Goal: Information Seeking & Learning: Learn about a topic

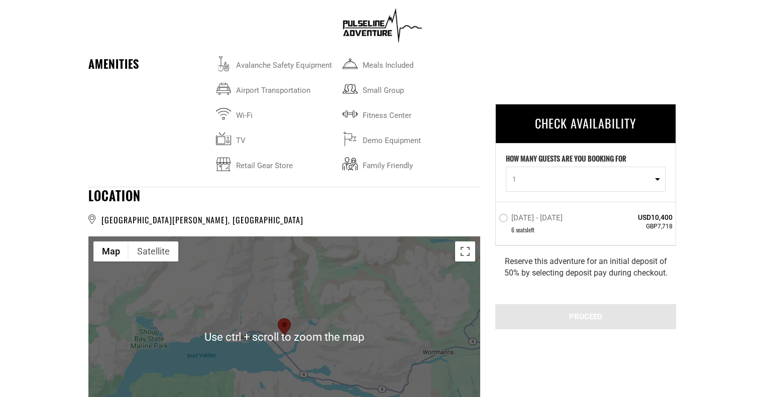
scroll to position [1607, 0]
click at [296, 304] on div at bounding box center [284, 337] width 392 height 201
click at [295, 312] on div at bounding box center [284, 337] width 392 height 201
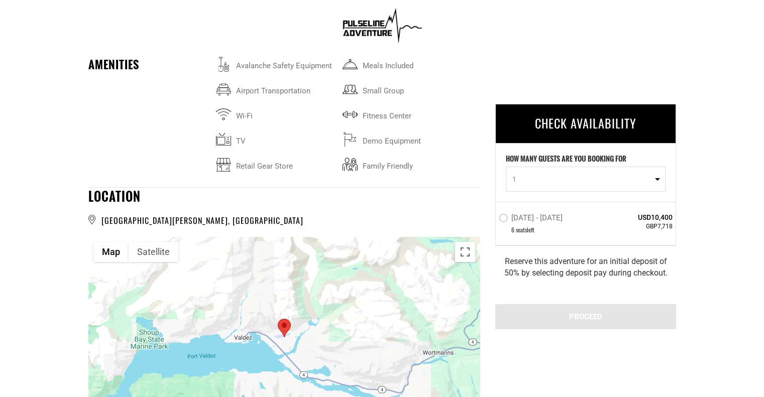
click at [310, 336] on div at bounding box center [284, 337] width 392 height 201
click at [306, 336] on div at bounding box center [284, 337] width 392 height 201
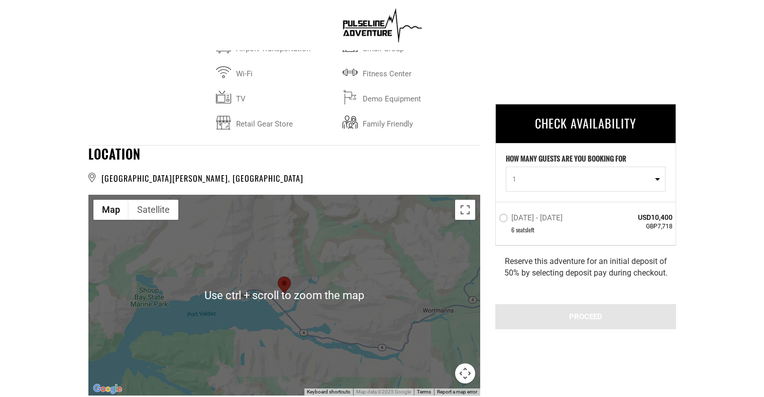
scroll to position [1556, 0]
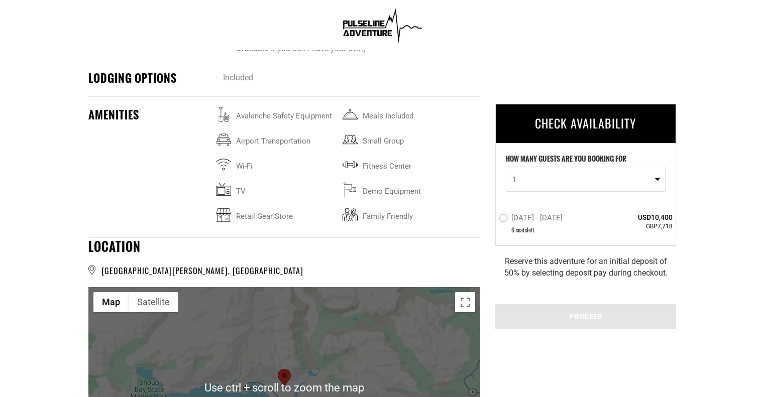
click at [294, 373] on div at bounding box center [284, 387] width 392 height 201
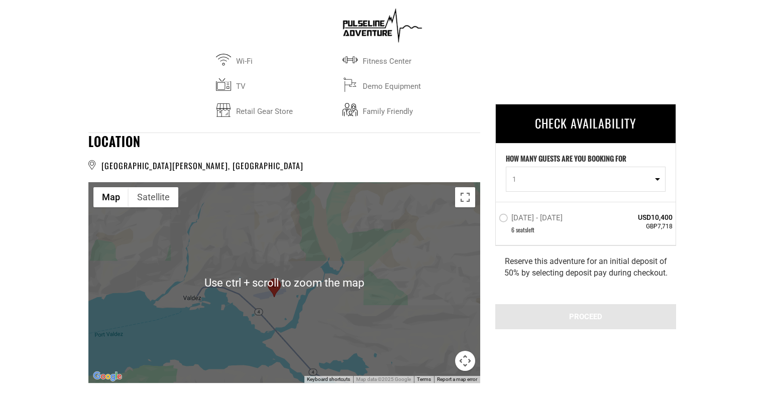
scroll to position [1707, 0]
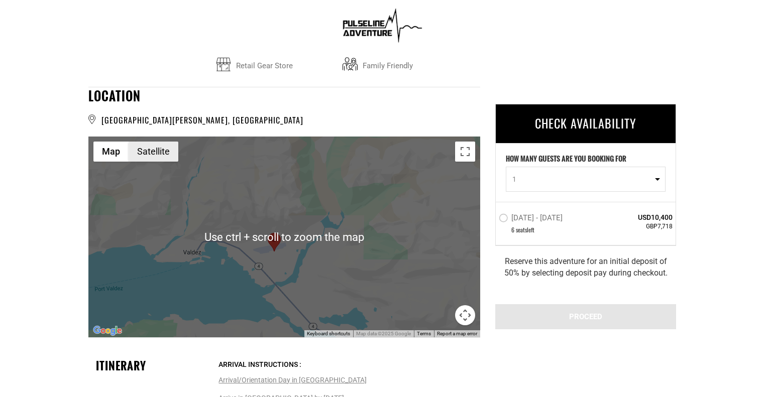
click at [157, 158] on button "Satellite" at bounding box center [154, 152] width 50 height 20
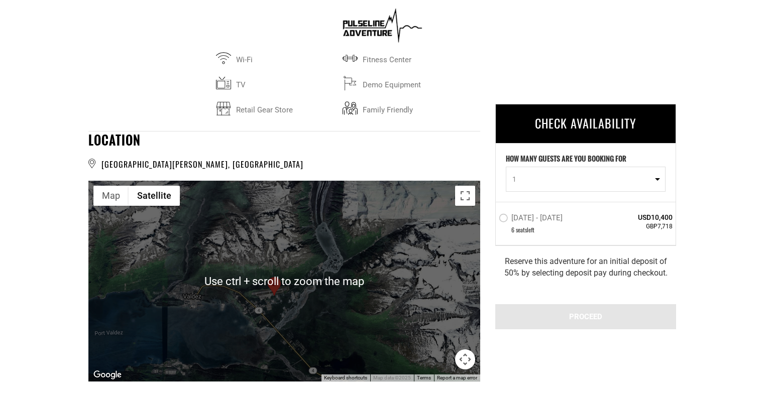
scroll to position [1657, 0]
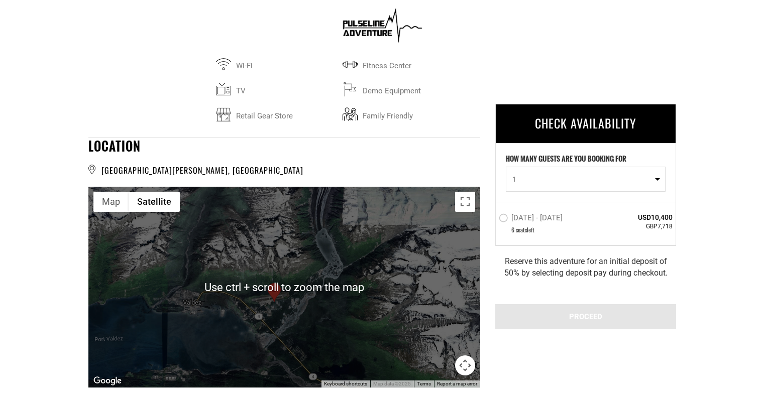
click at [319, 263] on div at bounding box center [284, 287] width 392 height 201
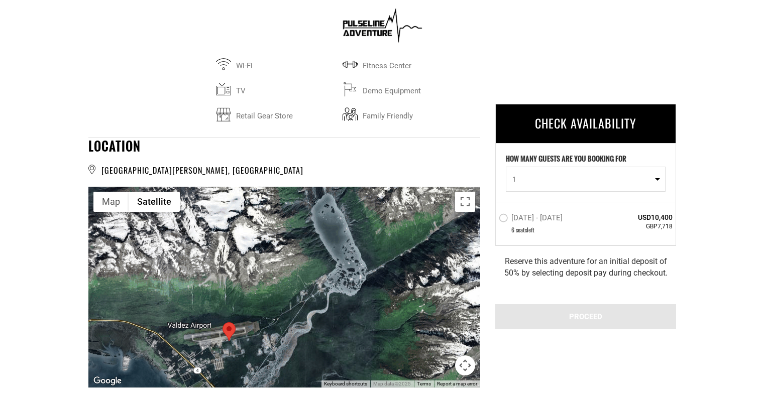
click at [319, 263] on div at bounding box center [284, 287] width 392 height 201
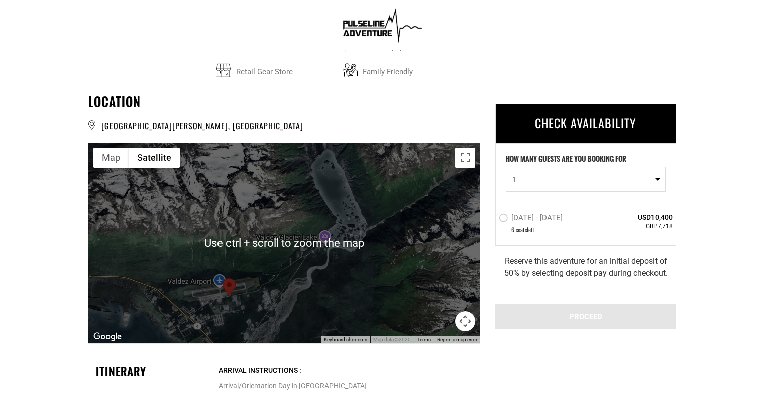
scroll to position [1707, 0]
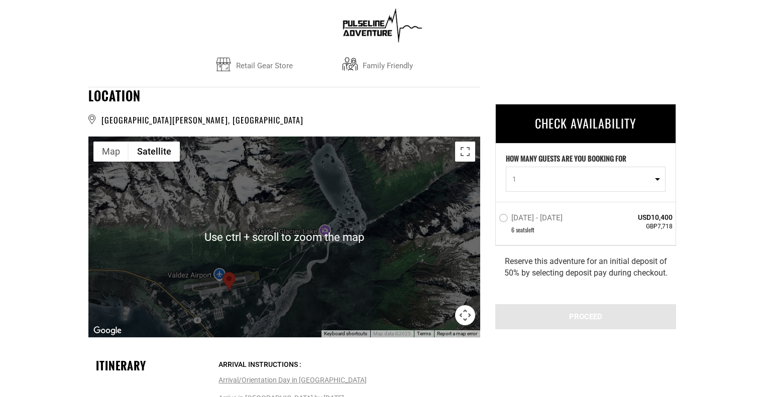
click at [262, 283] on div at bounding box center [284, 237] width 392 height 201
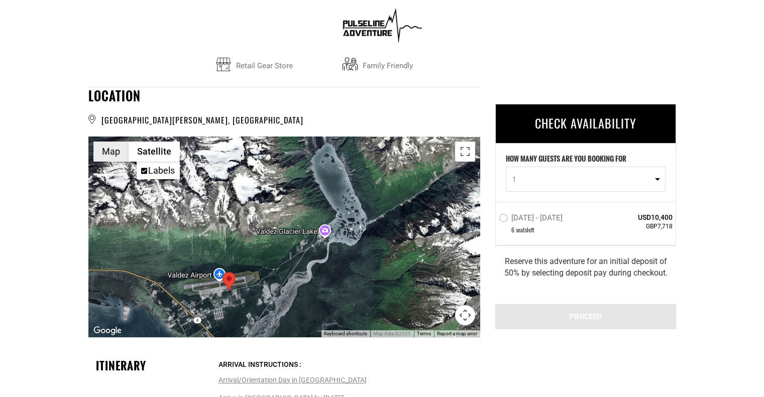
click at [116, 151] on button "Map" at bounding box center [110, 152] width 35 height 20
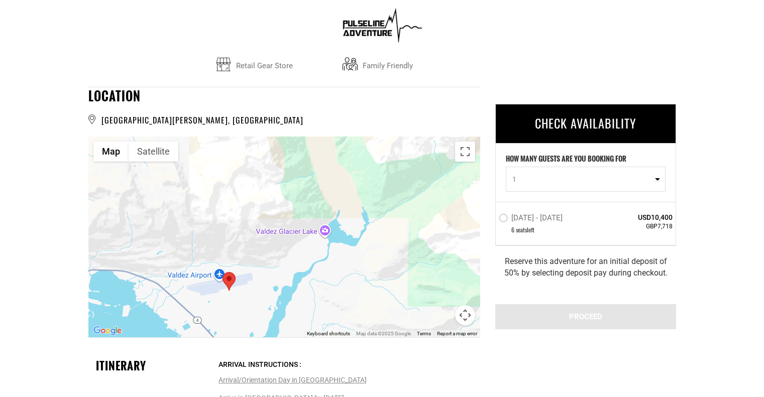
click at [238, 224] on div at bounding box center [284, 237] width 392 height 201
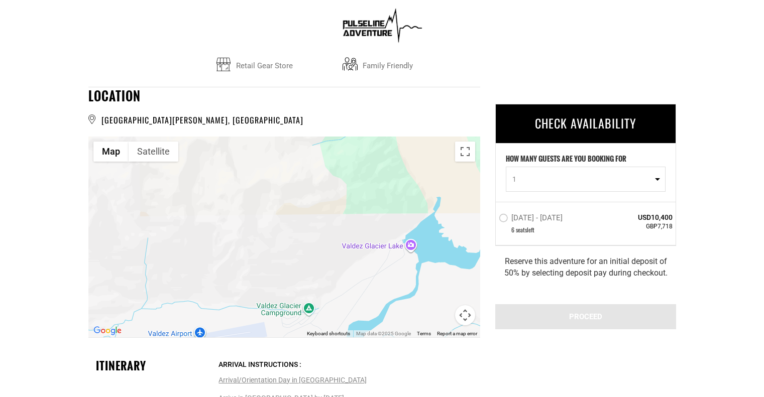
click at [238, 224] on div at bounding box center [284, 237] width 392 height 201
click at [160, 158] on button "Satellite" at bounding box center [154, 152] width 50 height 20
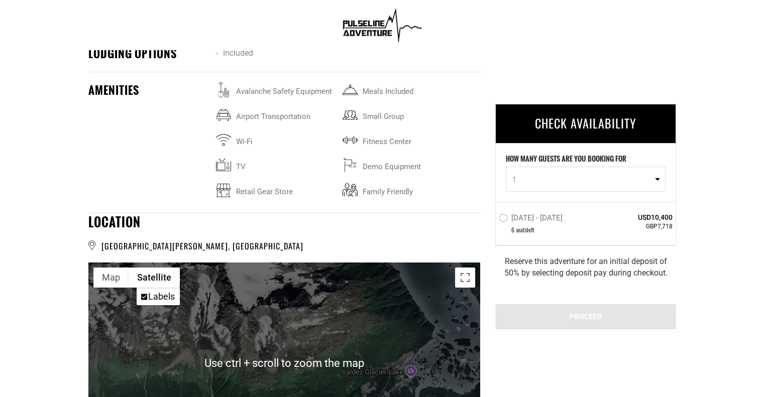
scroll to position [1556, 0]
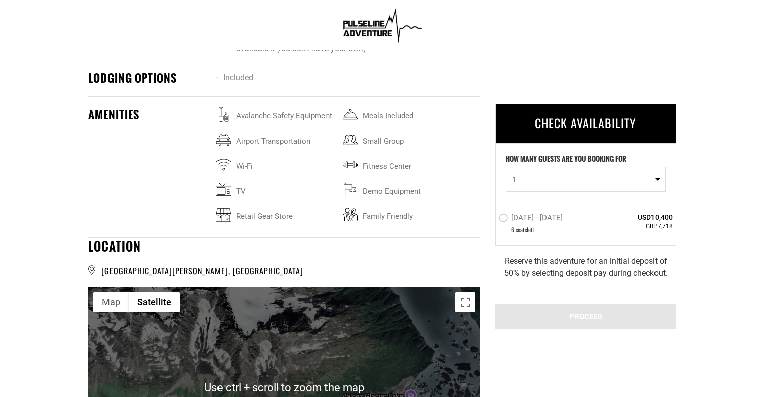
click at [276, 328] on div at bounding box center [284, 387] width 392 height 201
click at [276, 327] on div at bounding box center [284, 387] width 392 height 201
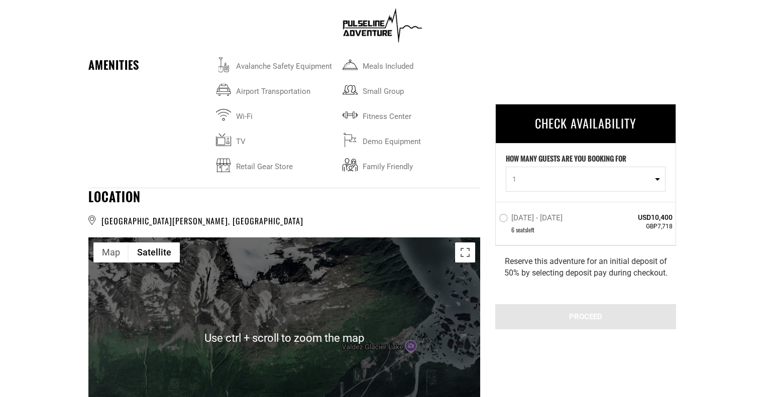
scroll to position [1607, 0]
click at [457, 249] on button "Toggle fullscreen view" at bounding box center [465, 252] width 20 height 20
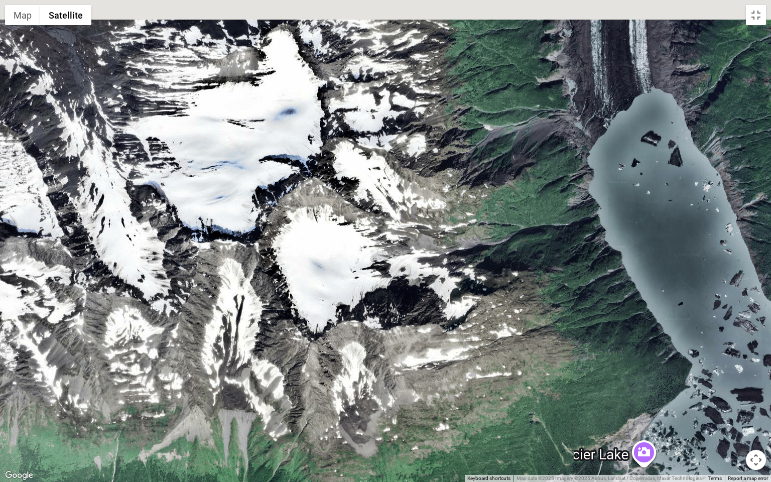
drag, startPoint x: 341, startPoint y: 227, endPoint x: 344, endPoint y: 391, distance: 163.2
click at [347, 397] on div at bounding box center [385, 241] width 771 height 482
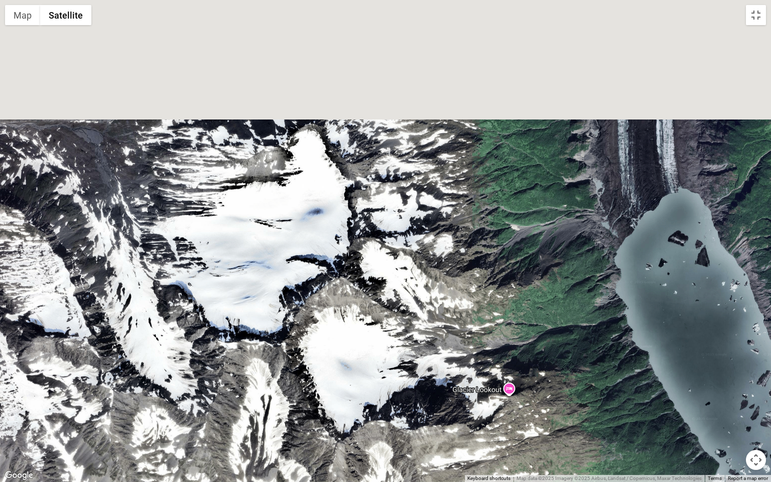
drag, startPoint x: 315, startPoint y: 271, endPoint x: 356, endPoint y: 375, distance: 112.0
click at [356, 376] on div at bounding box center [385, 241] width 771 height 482
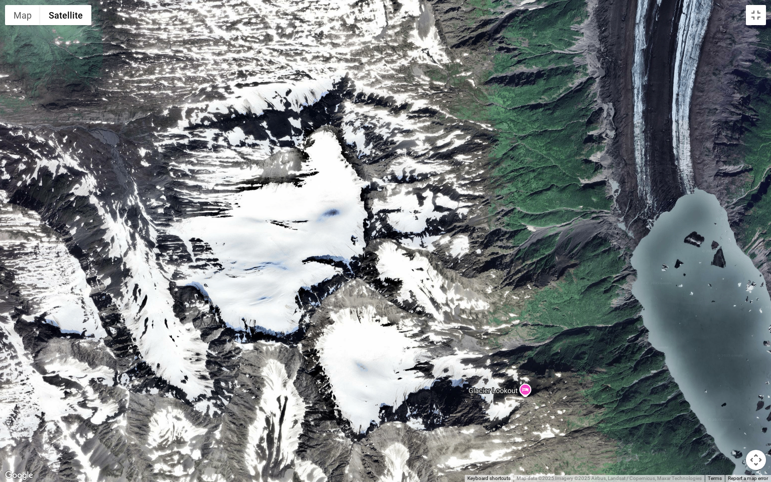
click at [354, 341] on div at bounding box center [385, 241] width 771 height 482
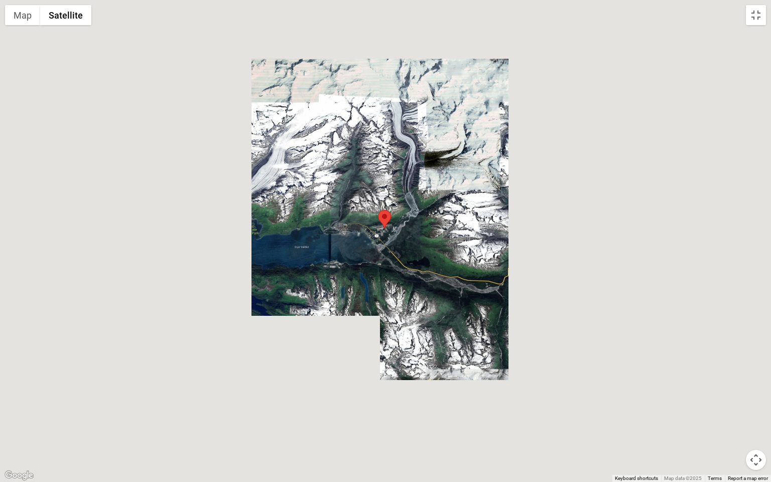
click at [395, 165] on div at bounding box center [385, 241] width 771 height 482
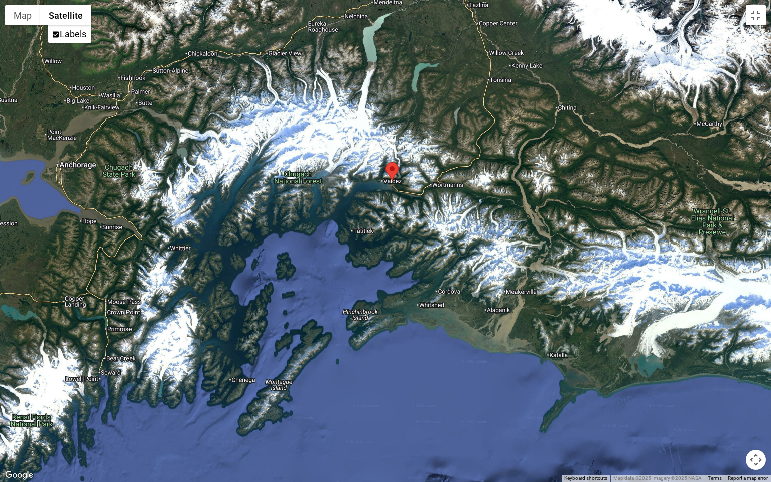
click at [226, 241] on div at bounding box center [385, 241] width 771 height 482
click at [236, 176] on div at bounding box center [385, 241] width 771 height 482
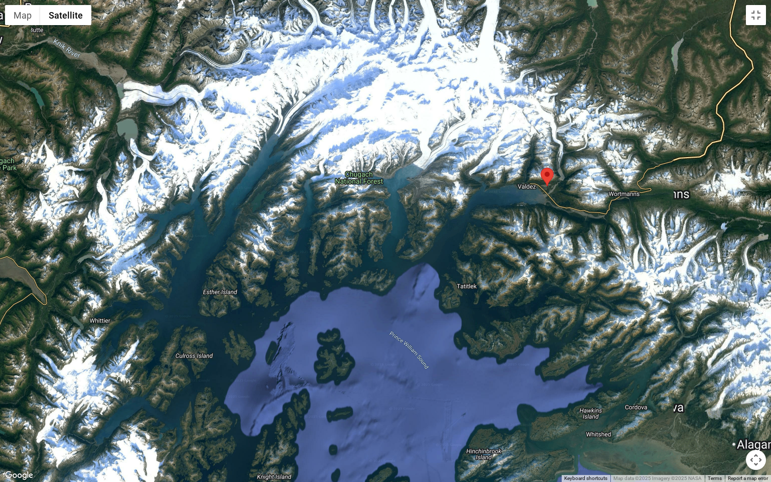
click at [401, 198] on div at bounding box center [385, 241] width 771 height 482
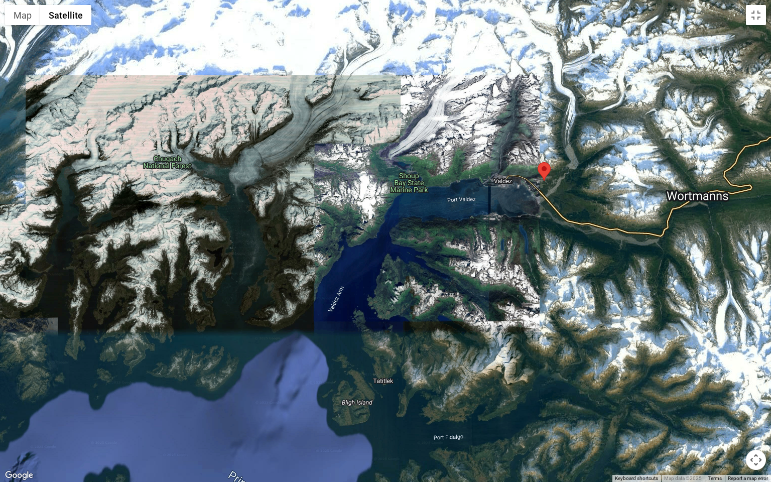
drag, startPoint x: 557, startPoint y: 167, endPoint x: 405, endPoint y: 173, distance: 152.3
click at [405, 173] on div at bounding box center [385, 241] width 771 height 482
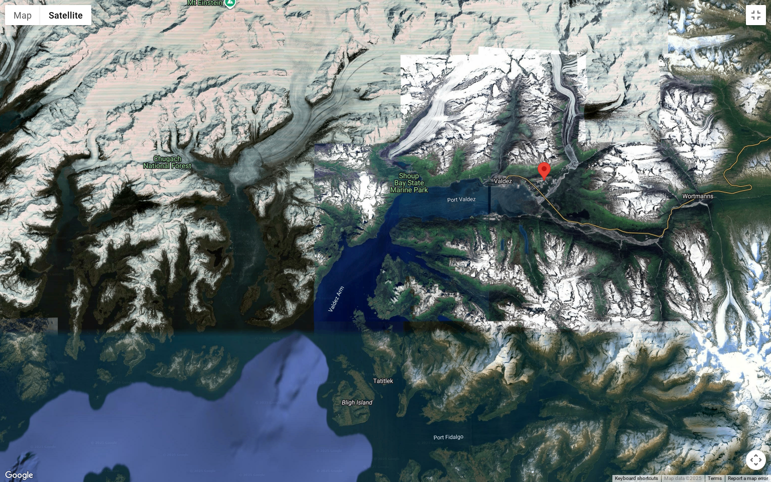
click at [402, 266] on div at bounding box center [385, 241] width 771 height 482
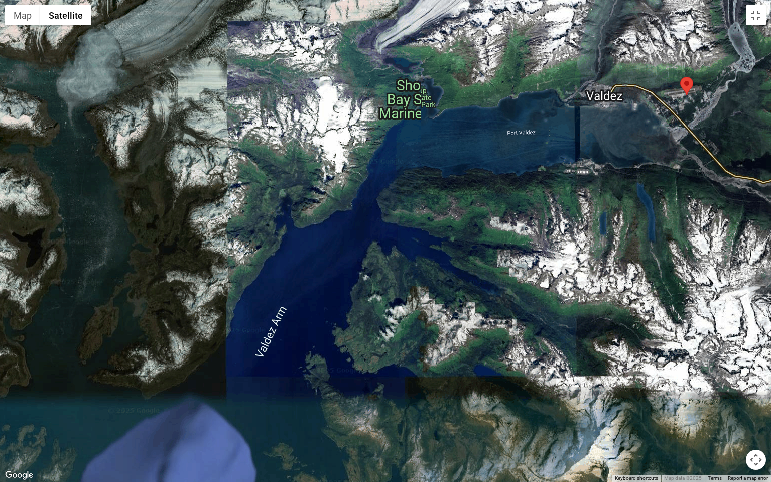
click at [267, 161] on div at bounding box center [385, 241] width 771 height 482
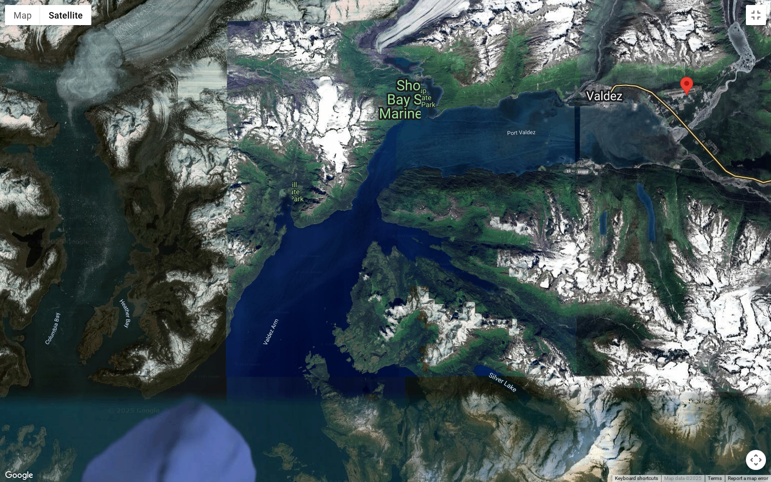
click at [267, 161] on div at bounding box center [385, 241] width 771 height 482
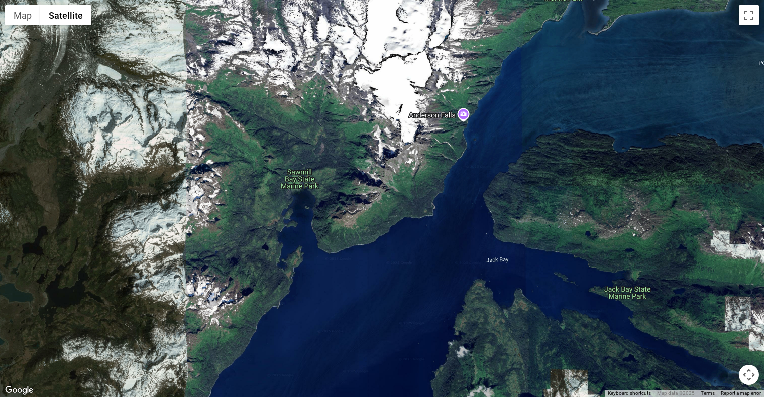
scroll to position [151, 0]
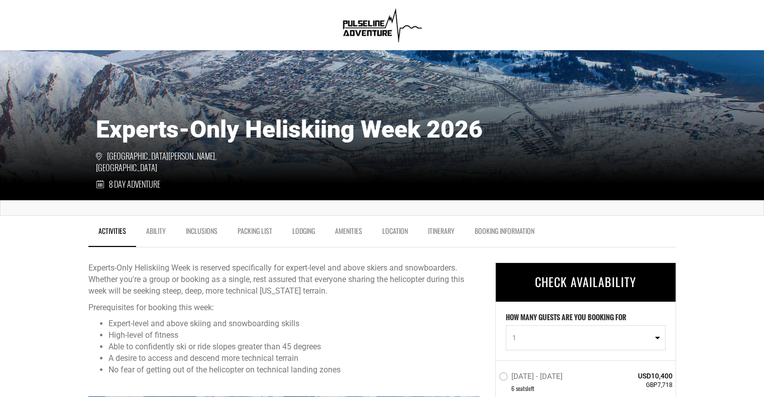
click at [164, 228] on link "Ability" at bounding box center [156, 233] width 40 height 25
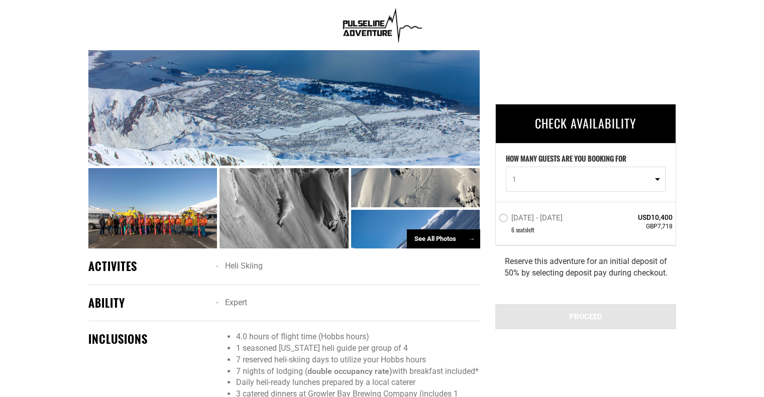
scroll to position [530, 0]
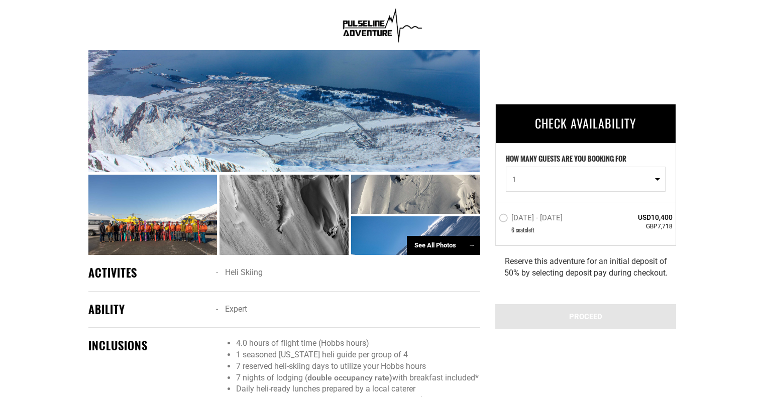
click at [301, 223] on div at bounding box center [283, 215] width 129 height 80
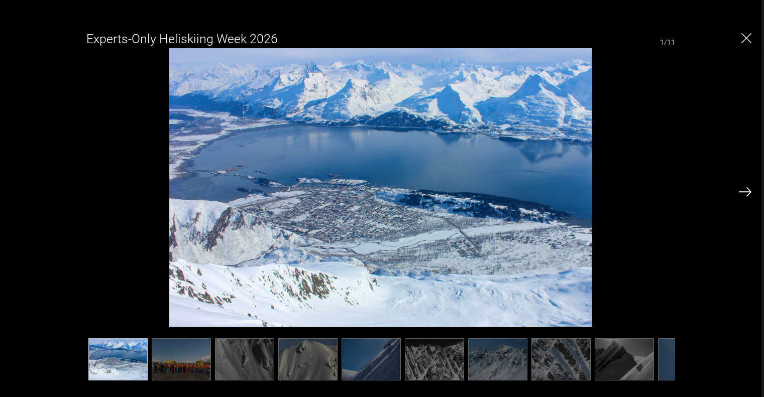
scroll to position [681, 0]
click at [243, 354] on img at bounding box center [244, 359] width 59 height 42
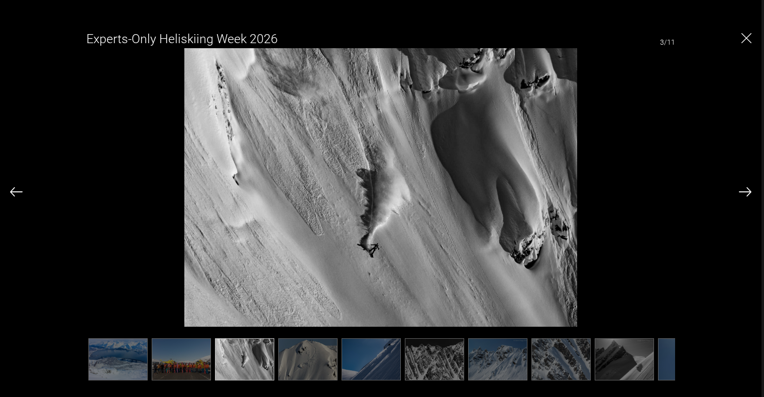
click at [302, 357] on img at bounding box center [307, 359] width 59 height 42
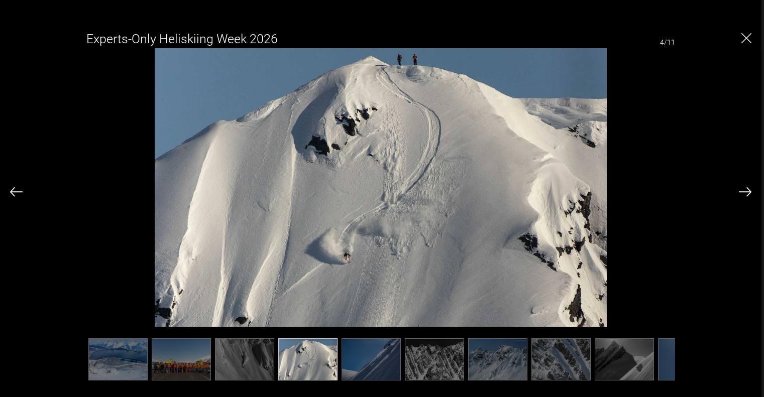
click at [368, 352] on img at bounding box center [370, 359] width 59 height 42
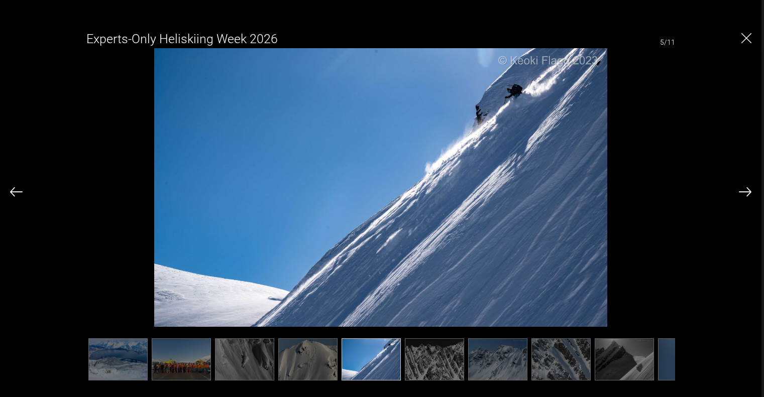
click at [430, 363] on img at bounding box center [434, 359] width 59 height 42
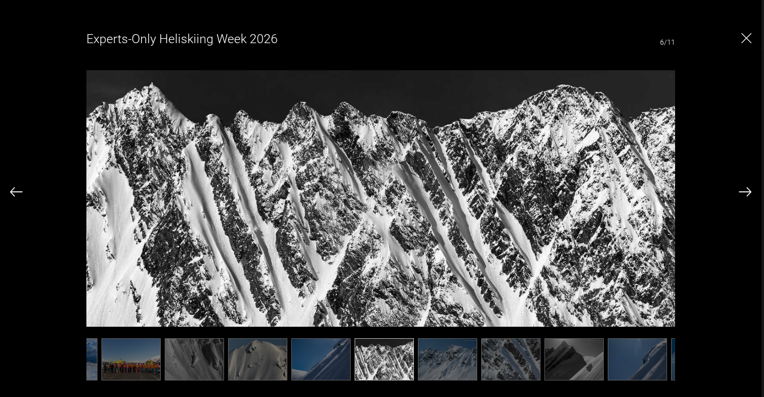
click at [454, 363] on img at bounding box center [447, 359] width 59 height 42
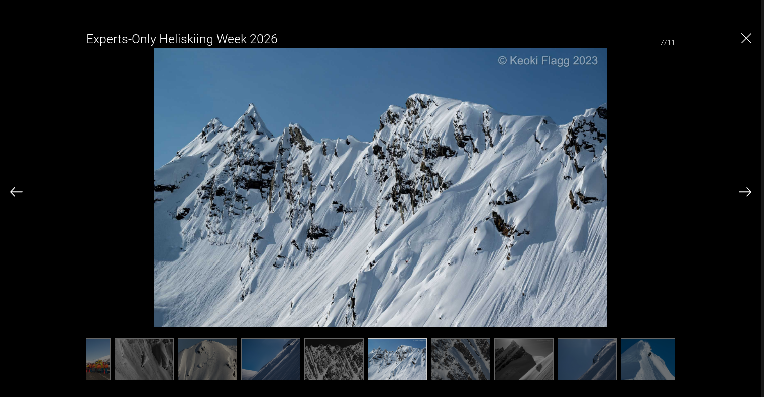
click at [477, 361] on img at bounding box center [460, 359] width 59 height 42
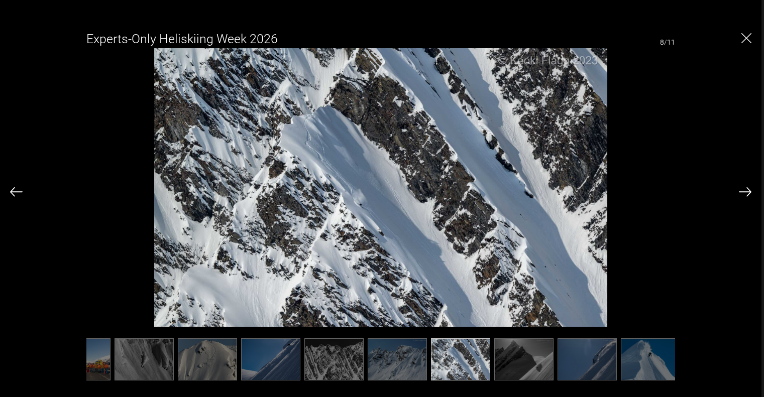
scroll to position [0, 107]
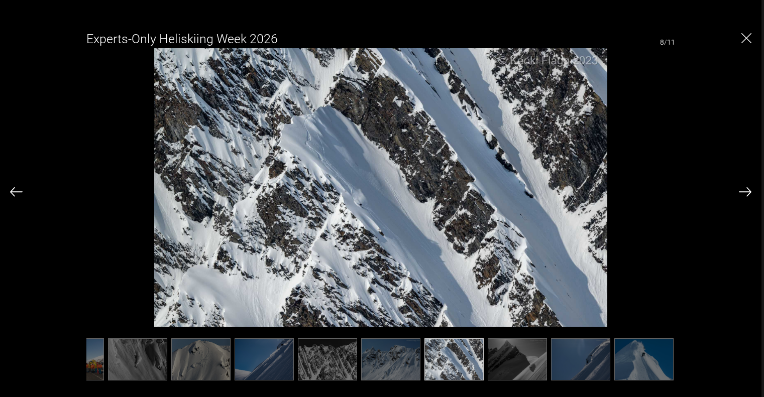
click at [509, 361] on img at bounding box center [517, 359] width 59 height 42
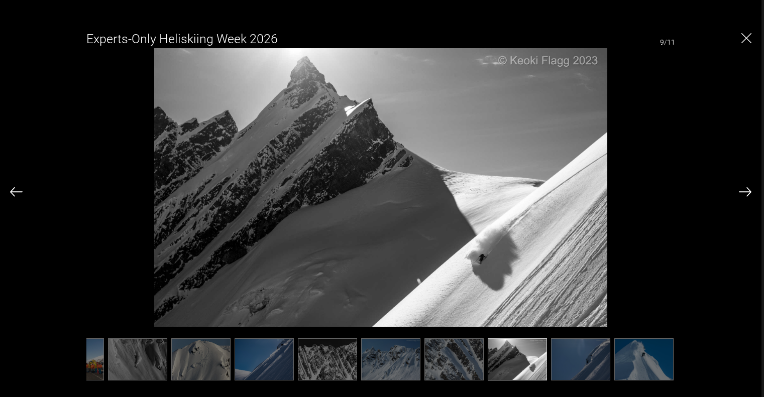
click at [566, 364] on img at bounding box center [580, 359] width 59 height 42
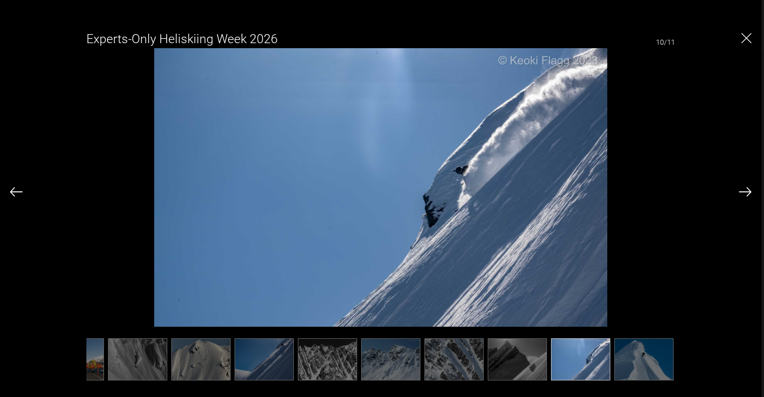
click at [650, 367] on img at bounding box center [643, 359] width 59 height 42
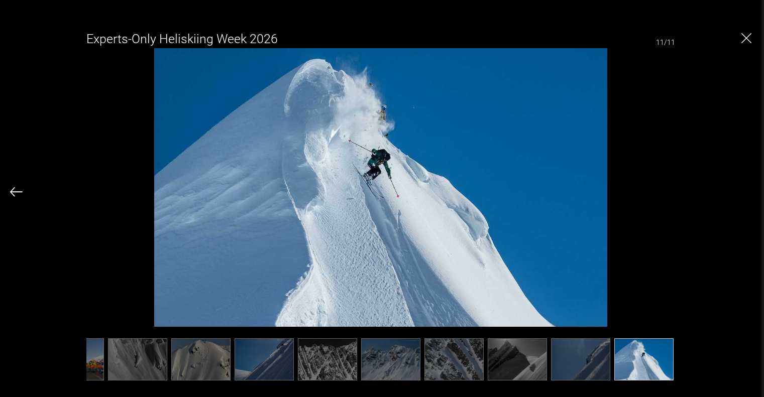
click at [334, 364] on img at bounding box center [327, 359] width 59 height 42
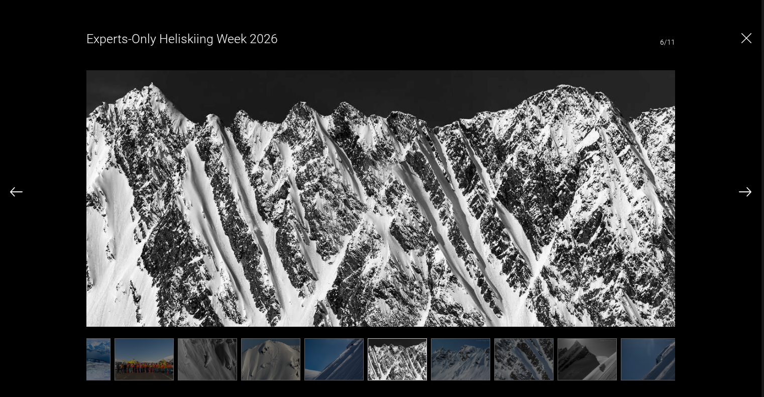
scroll to position [0, 0]
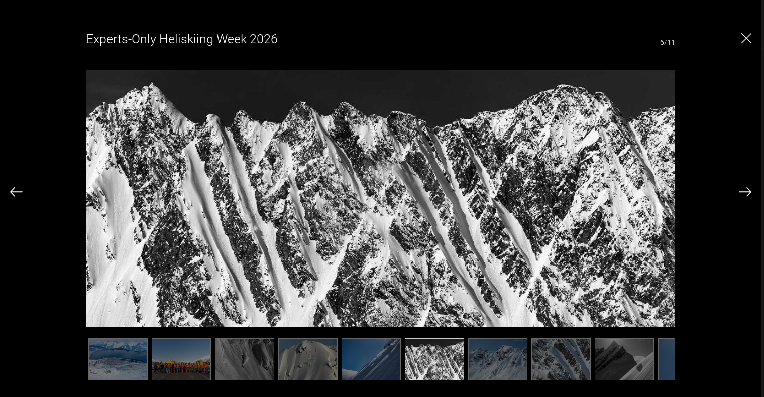
click at [375, 366] on img at bounding box center [370, 359] width 59 height 42
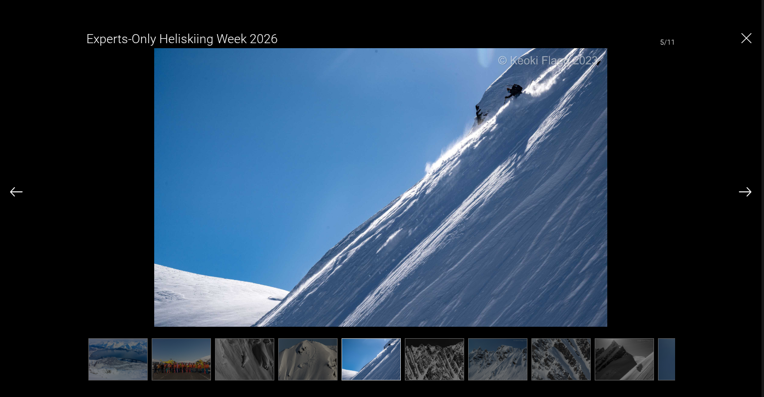
click at [430, 360] on img at bounding box center [434, 359] width 59 height 42
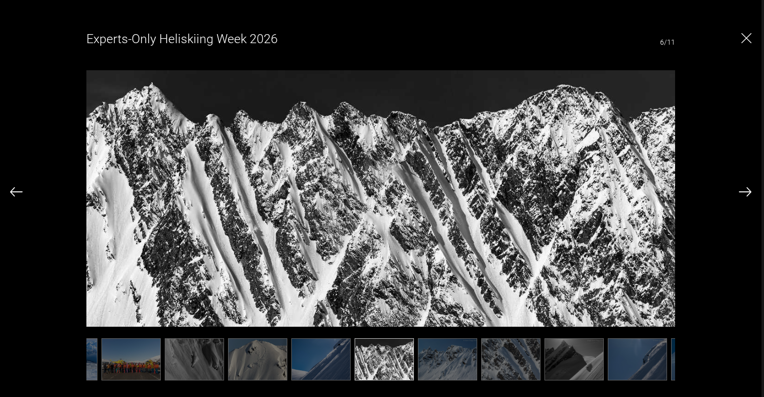
click at [455, 360] on img at bounding box center [447, 359] width 59 height 42
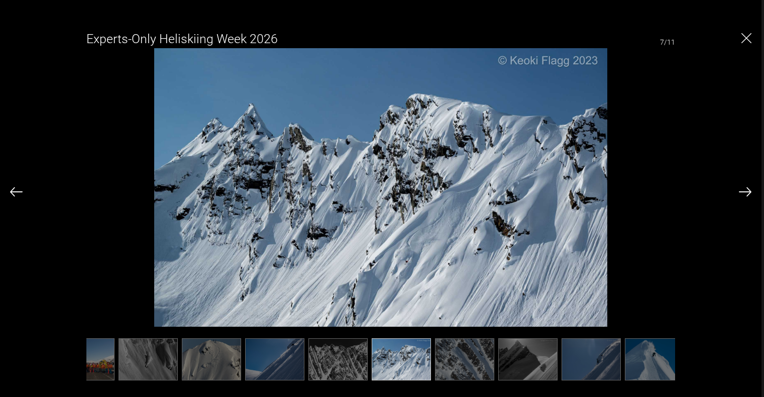
scroll to position [0, 100]
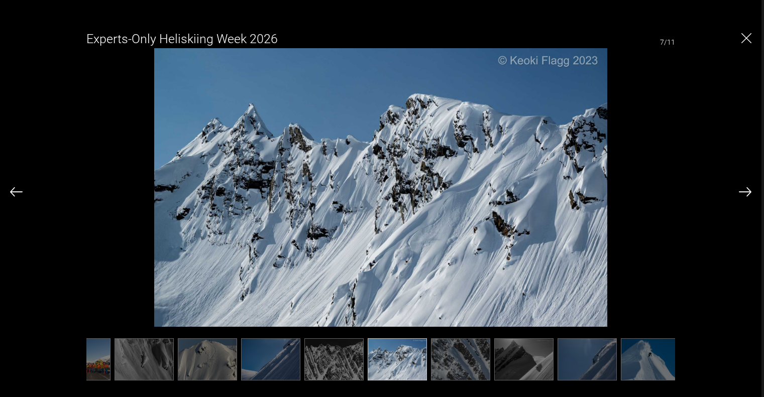
click at [475, 362] on img at bounding box center [460, 359] width 59 height 42
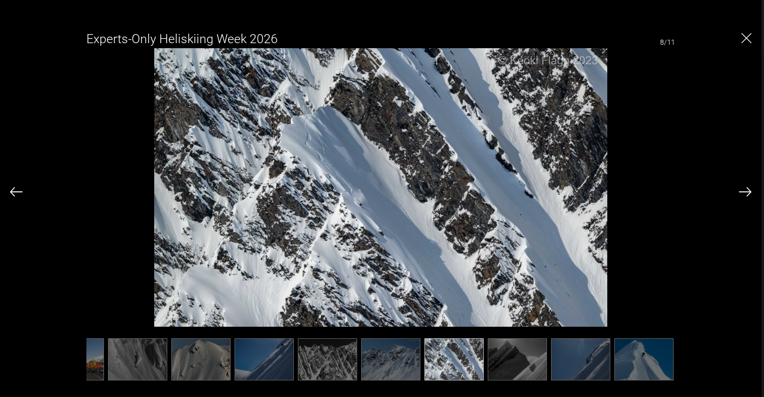
scroll to position [0, 107]
click at [502, 366] on img at bounding box center [517, 359] width 59 height 42
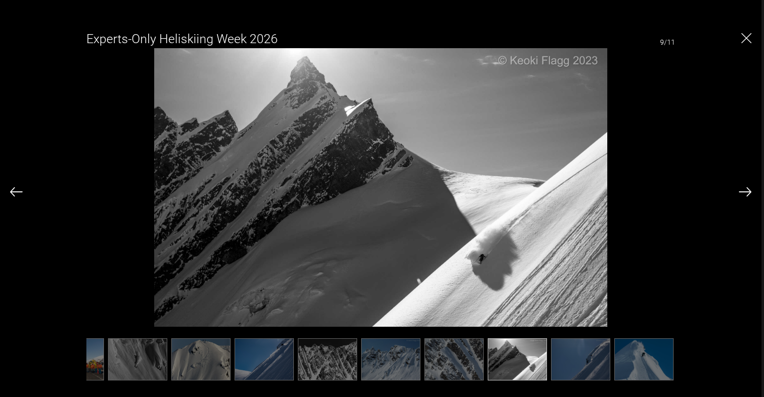
click at [532, 367] on img at bounding box center [517, 359] width 59 height 42
click at [567, 367] on img at bounding box center [580, 359] width 59 height 42
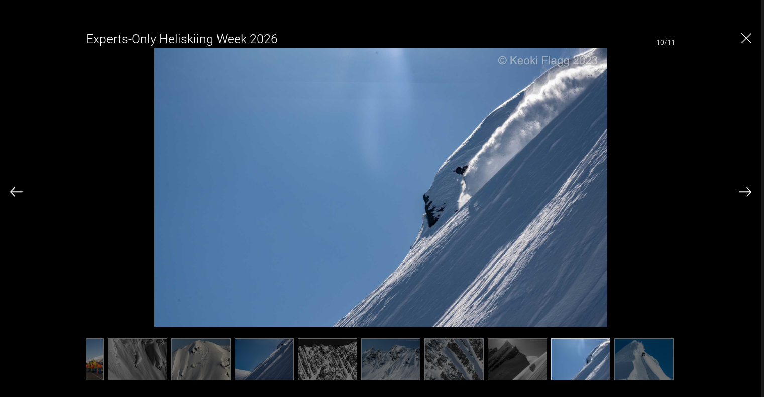
click at [629, 366] on img at bounding box center [643, 359] width 59 height 42
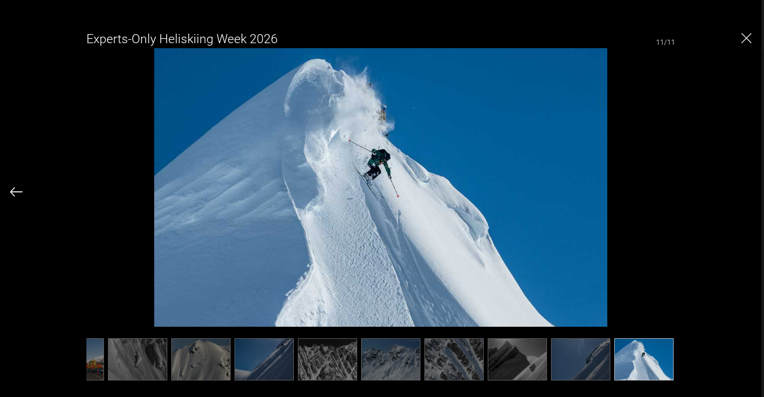
click at [156, 367] on img at bounding box center [137, 359] width 59 height 42
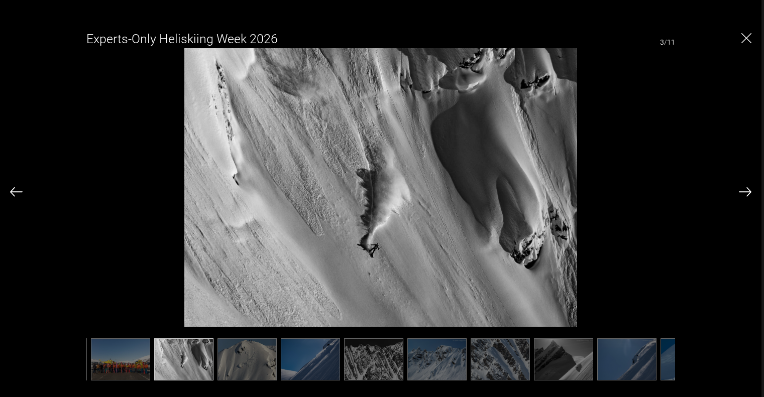
scroll to position [0, 0]
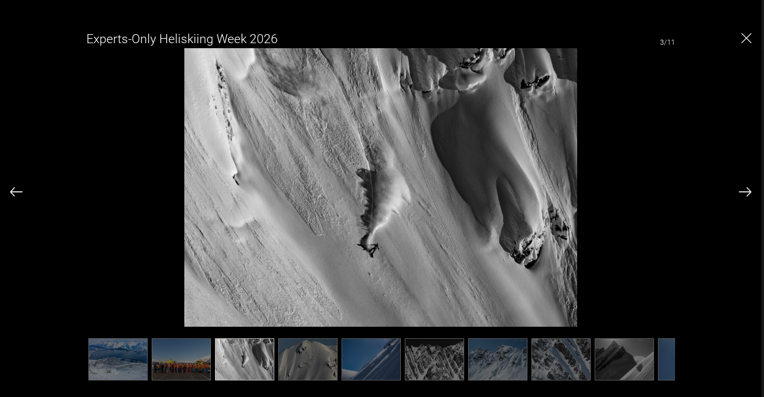
click at [121, 367] on img at bounding box center [117, 359] width 59 height 42
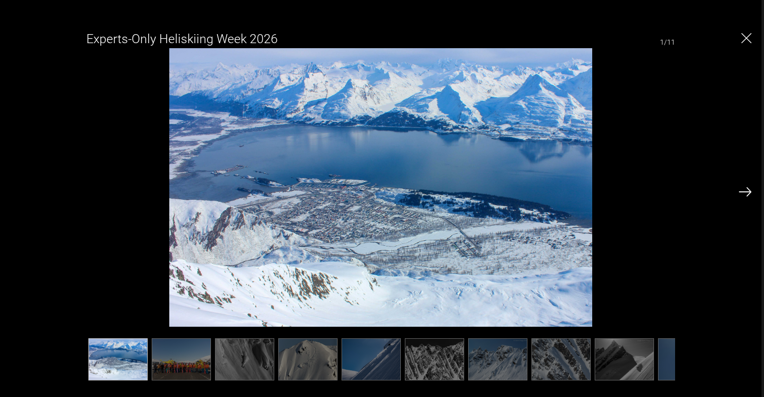
click at [176, 369] on img at bounding box center [181, 359] width 59 height 42
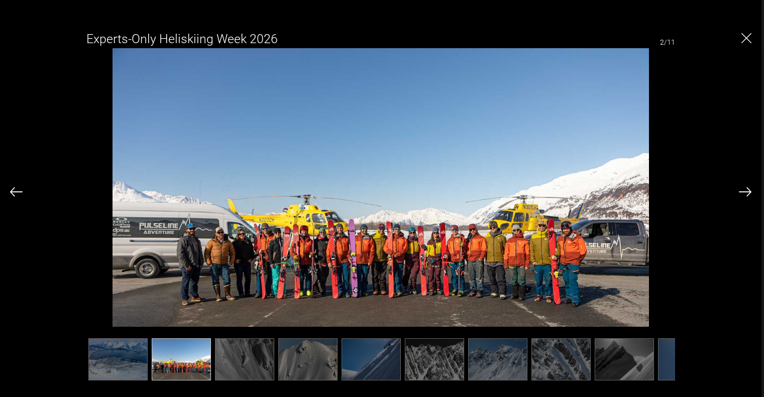
click at [249, 369] on img at bounding box center [244, 359] width 59 height 42
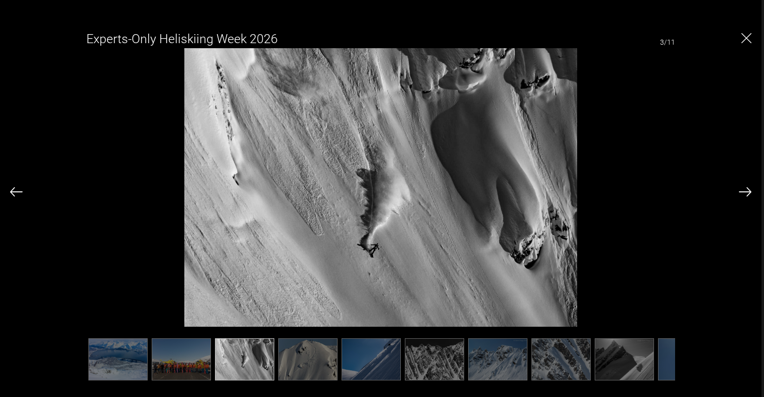
click at [192, 368] on img at bounding box center [181, 359] width 59 height 42
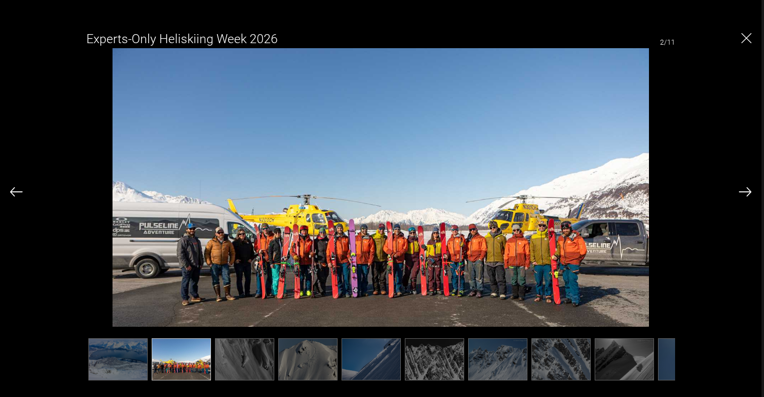
click at [256, 367] on img at bounding box center [244, 359] width 59 height 42
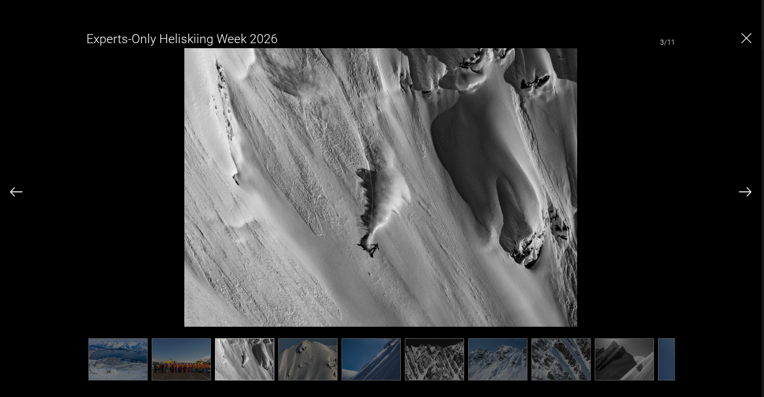
click at [181, 365] on img at bounding box center [181, 359] width 59 height 42
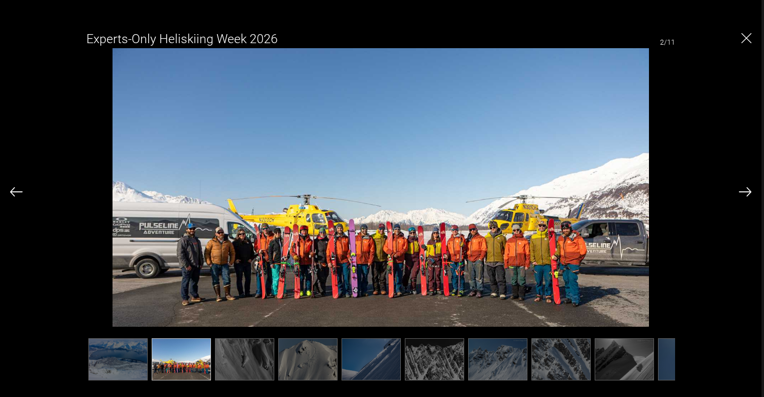
click at [245, 362] on img at bounding box center [244, 359] width 59 height 42
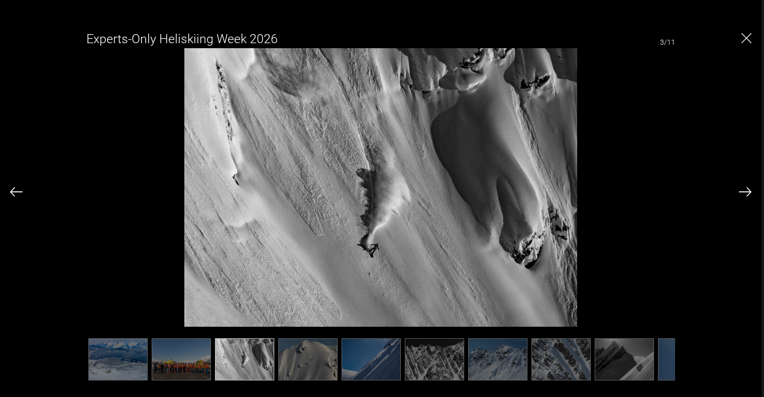
click at [309, 364] on img at bounding box center [307, 359] width 59 height 42
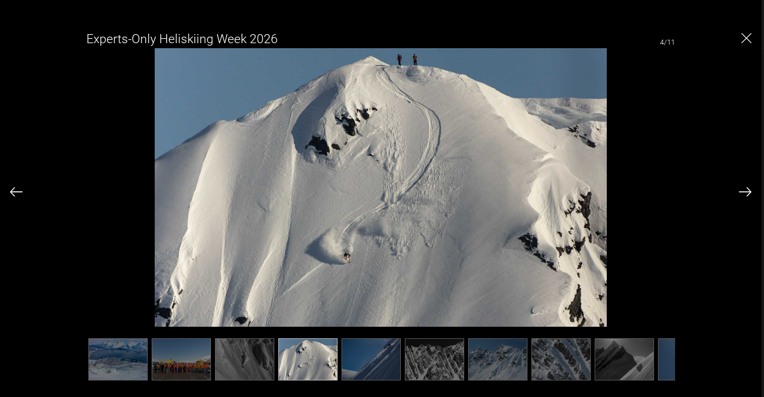
click at [747, 38] on img "Close" at bounding box center [746, 38] width 10 height 10
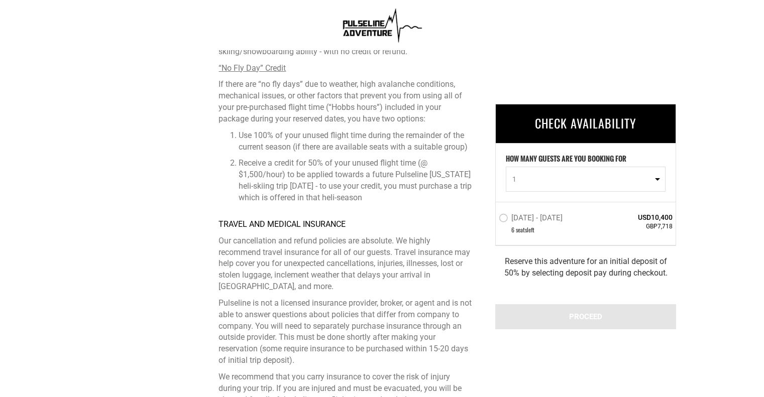
scroll to position [2933, 0]
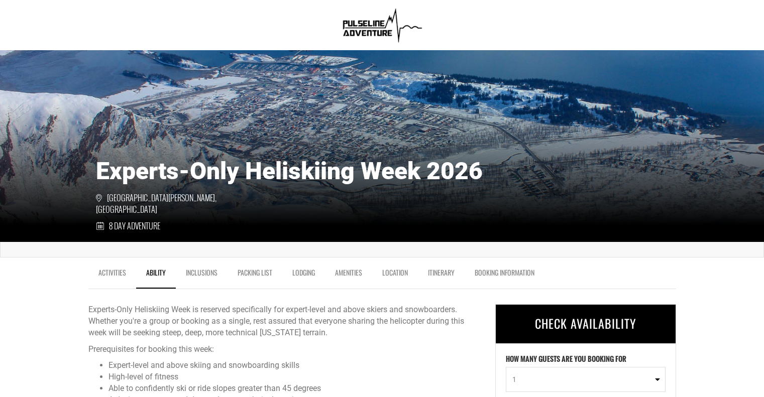
scroll to position [0, 0]
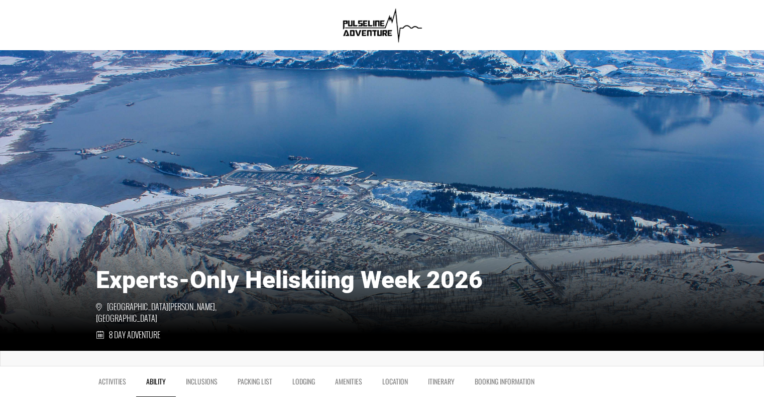
click at [119, 382] on link "Activities" at bounding box center [112, 384] width 48 height 25
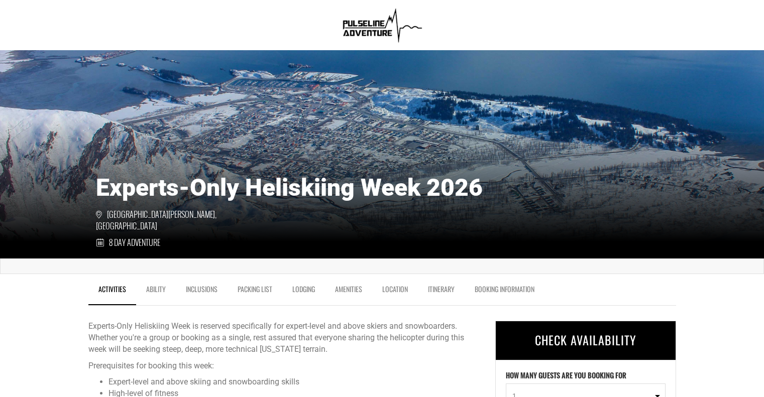
scroll to position [42, 0]
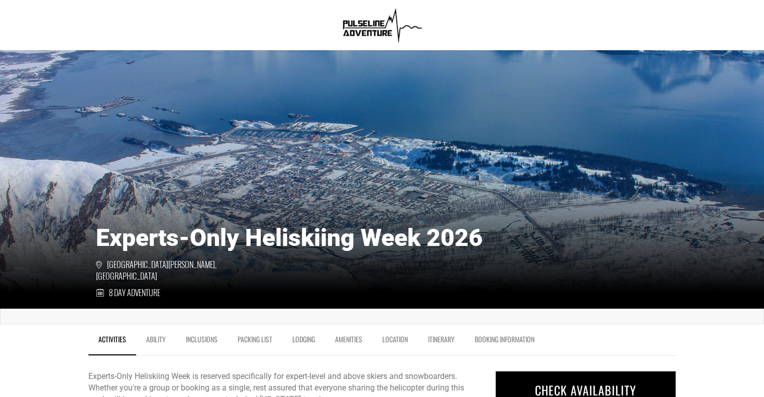
click at [157, 338] on link "Ability" at bounding box center [156, 341] width 40 height 25
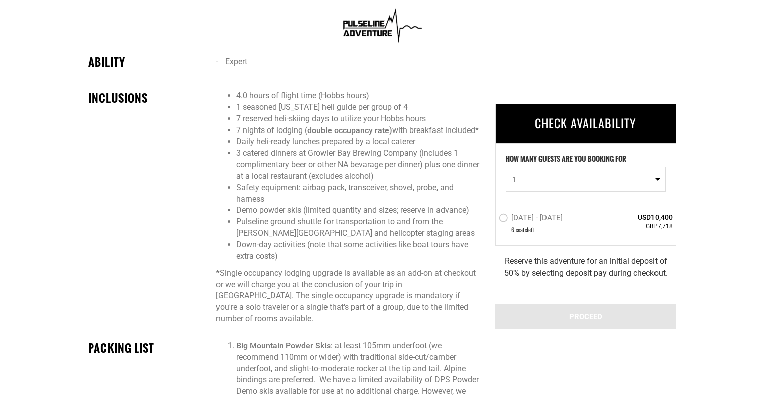
scroll to position [781, 0]
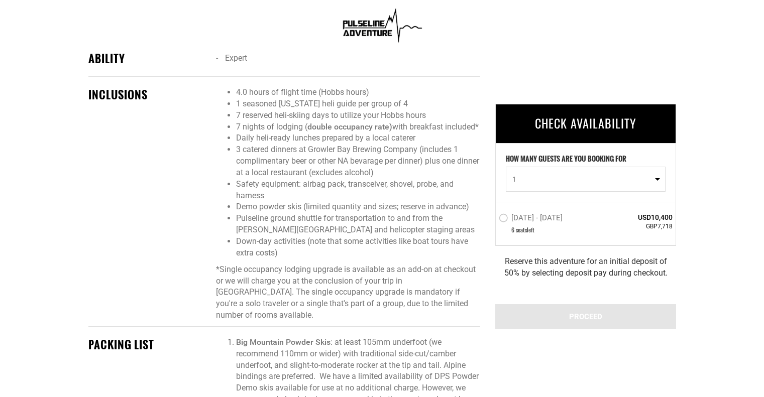
click at [241, 30] on div at bounding box center [382, 25] width 764 height 50
